Goal: Book appointment/travel/reservation

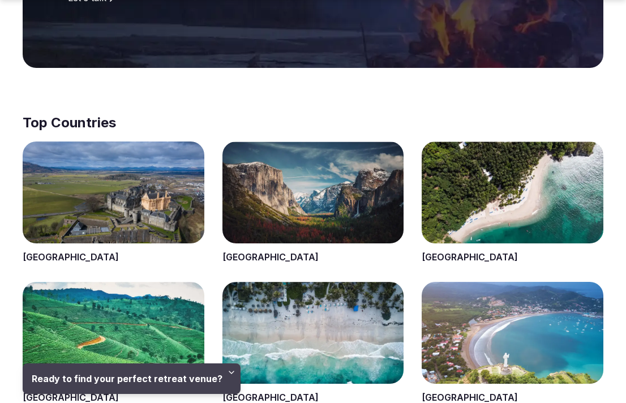
scroll to position [538, 0]
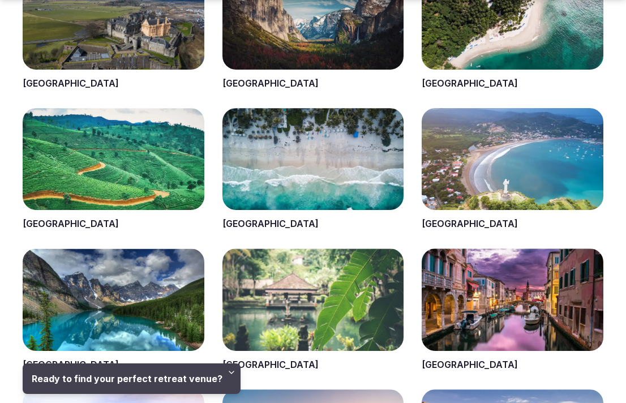
click at [136, 196] on span at bounding box center [114, 169] width 182 height 122
click at [114, 174] on span at bounding box center [114, 169] width 182 height 122
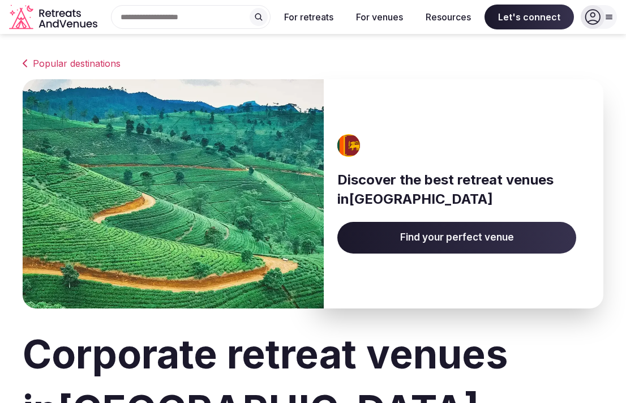
click at [407, 234] on span "Find your perfect venue" at bounding box center [456, 238] width 239 height 32
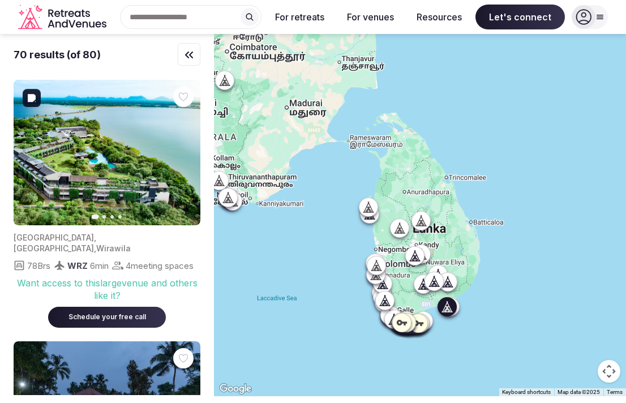
click at [102, 168] on img at bounding box center [107, 152] width 187 height 145
click at [118, 174] on img at bounding box center [107, 152] width 187 height 145
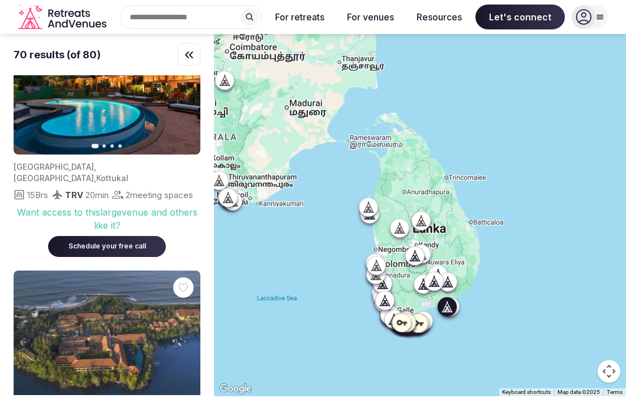
scroll to position [367, 0]
